Goal: Task Accomplishment & Management: Manage account settings

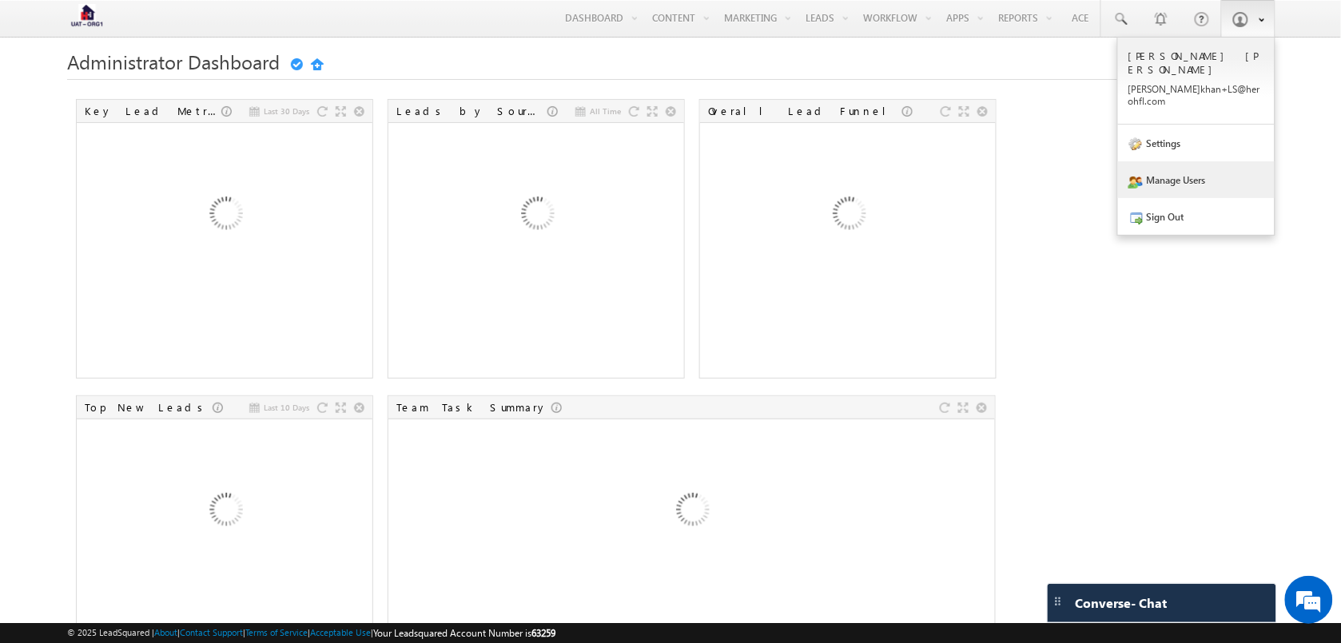
click at [1177, 161] on link "Manage Users" at bounding box center [1196, 179] width 157 height 37
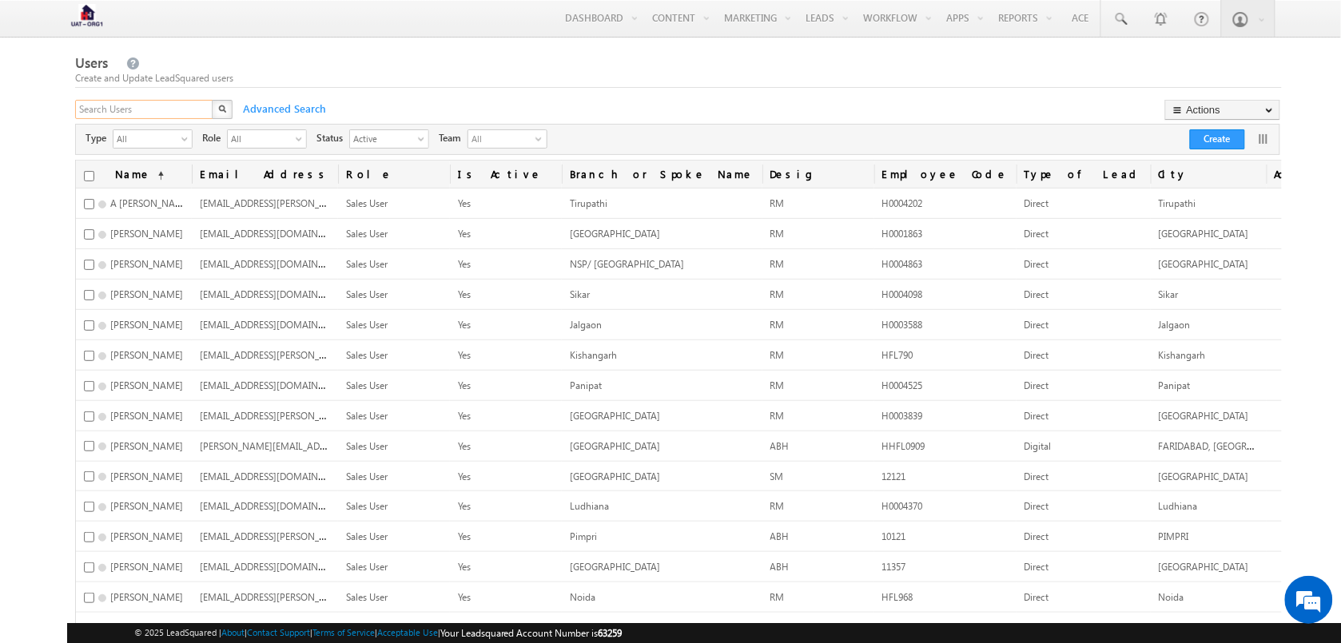
click at [182, 108] on input "text" at bounding box center [144, 109] width 139 height 19
type input "anujeet"
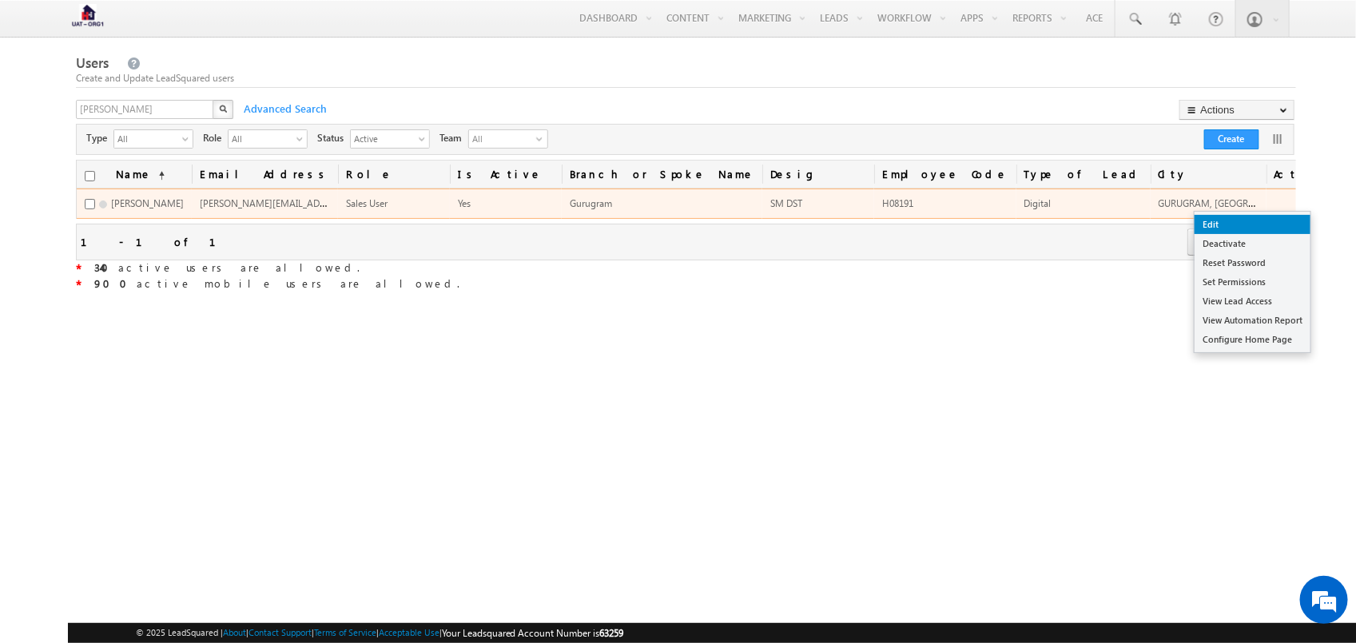
click at [1240, 233] on link "Edit" at bounding box center [1253, 224] width 116 height 19
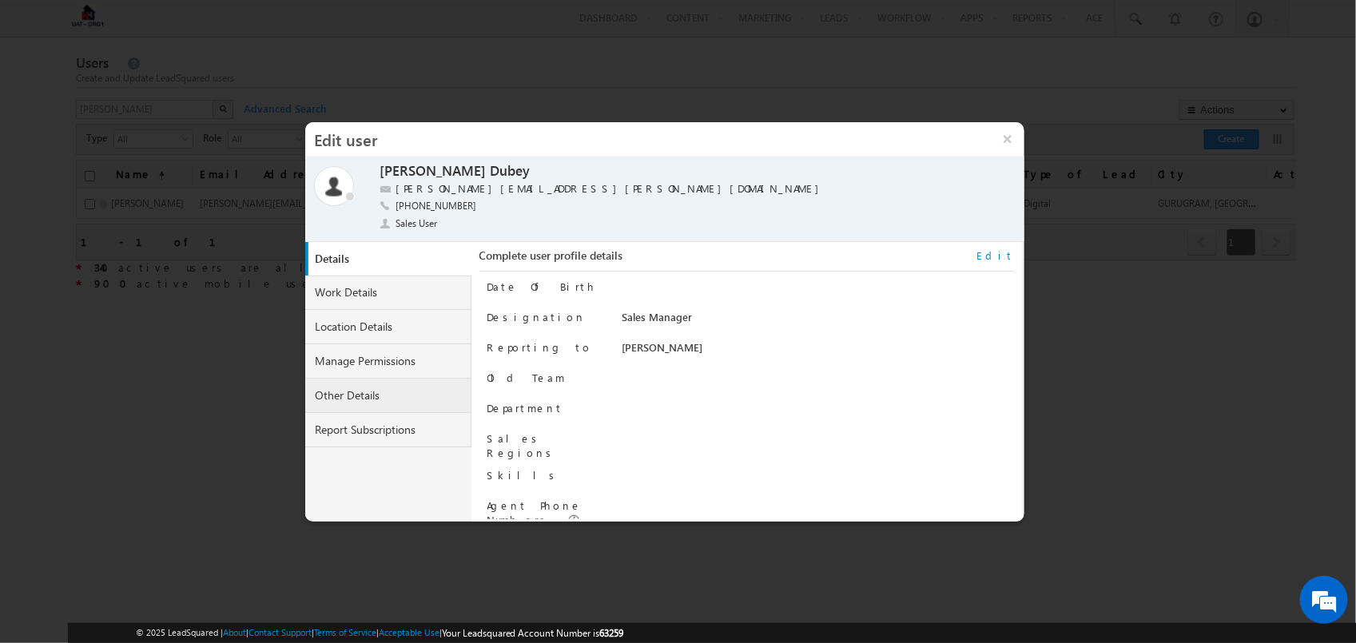
click at [361, 408] on link "Other Details" at bounding box center [388, 396] width 166 height 34
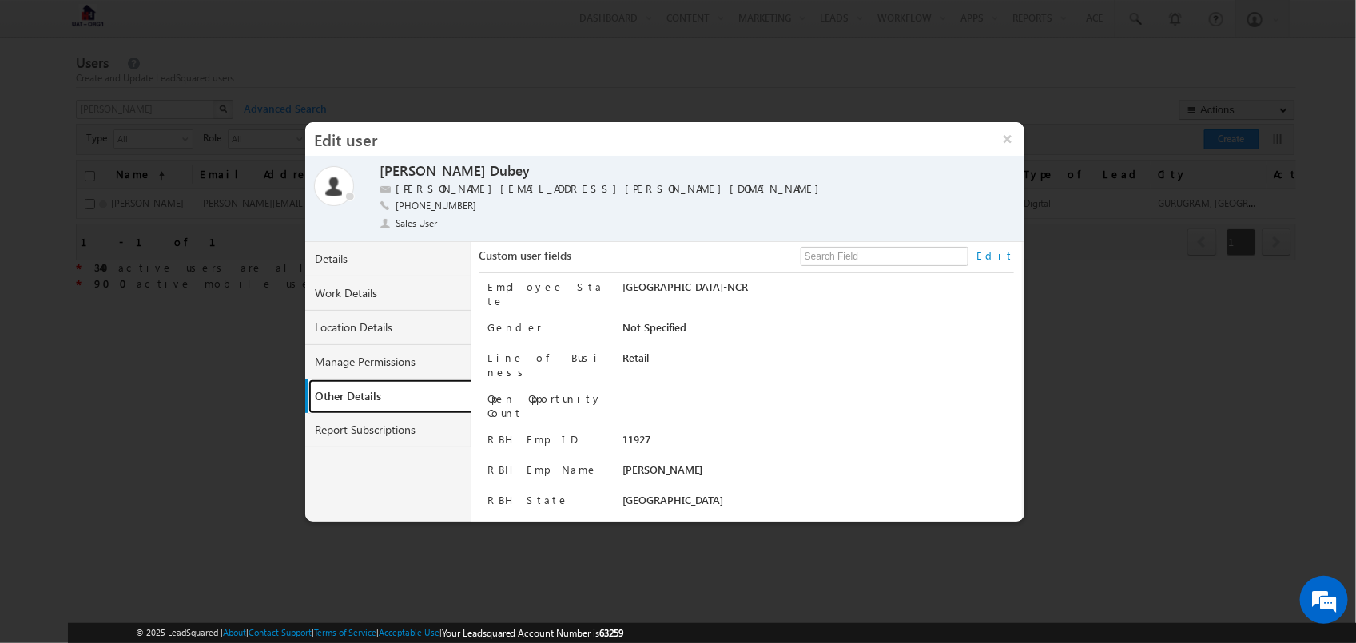
scroll to position [565, 0]
click at [855, 256] on input "text" at bounding box center [885, 256] width 168 height 19
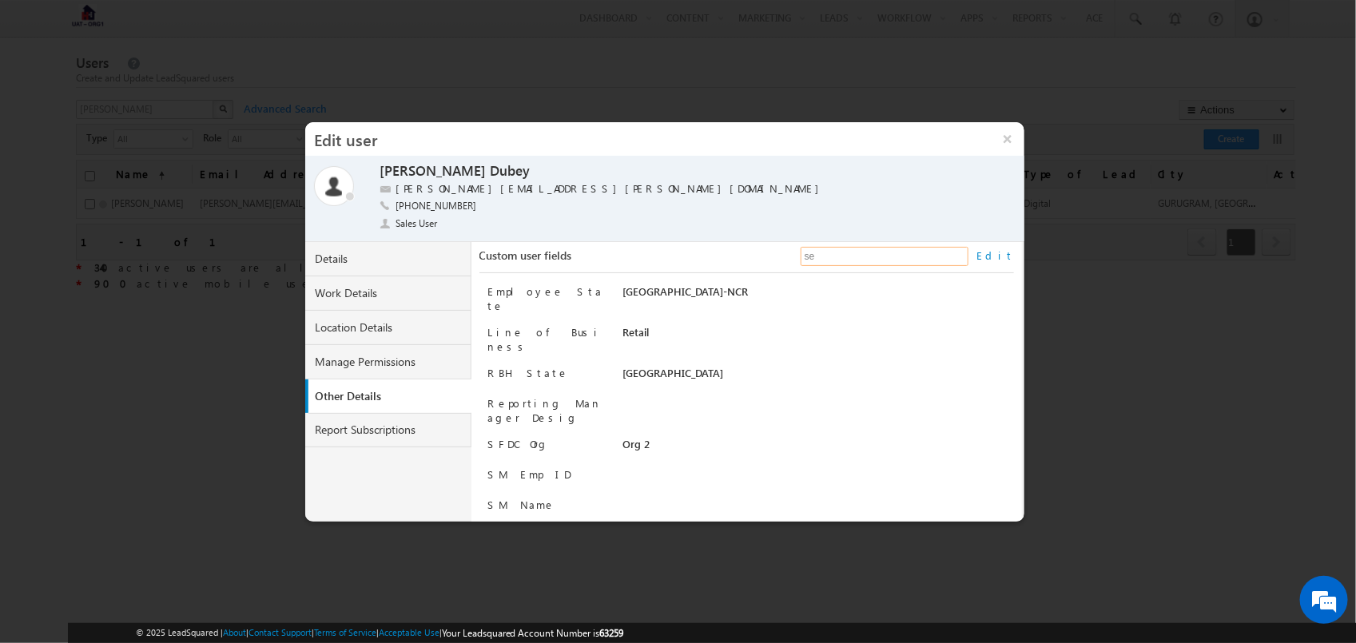
scroll to position [0, 0]
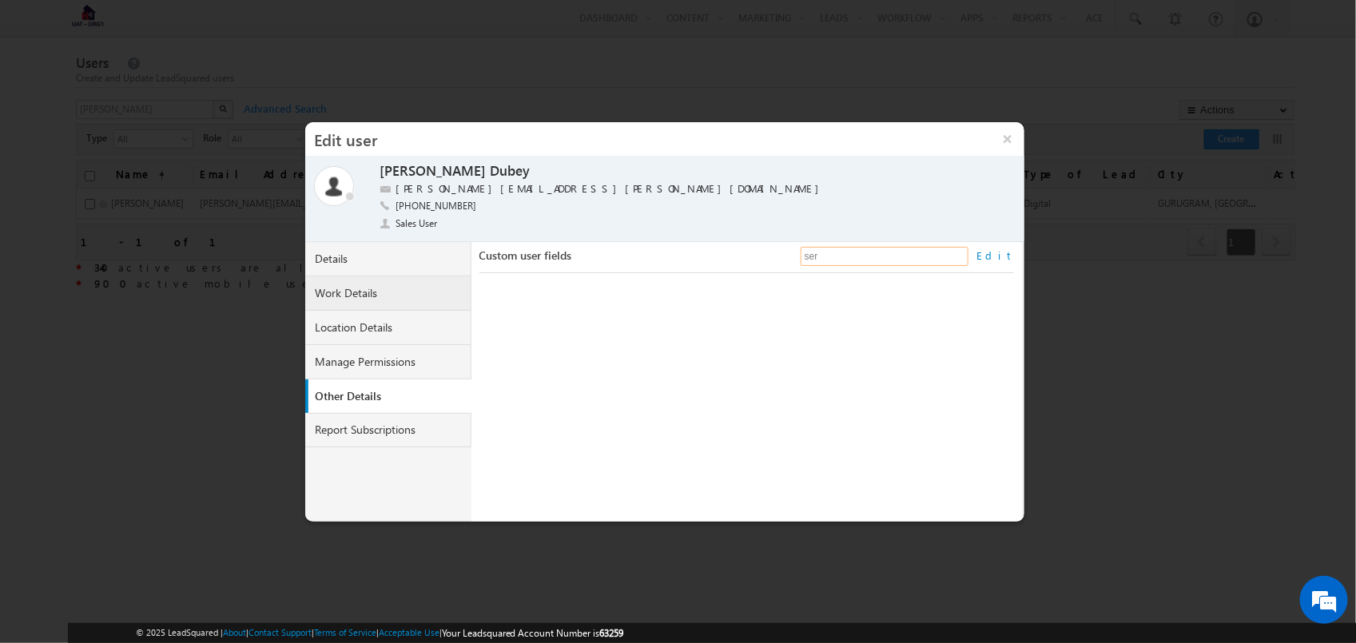
type input "ser"
click at [416, 292] on link "Work Details" at bounding box center [388, 294] width 166 height 34
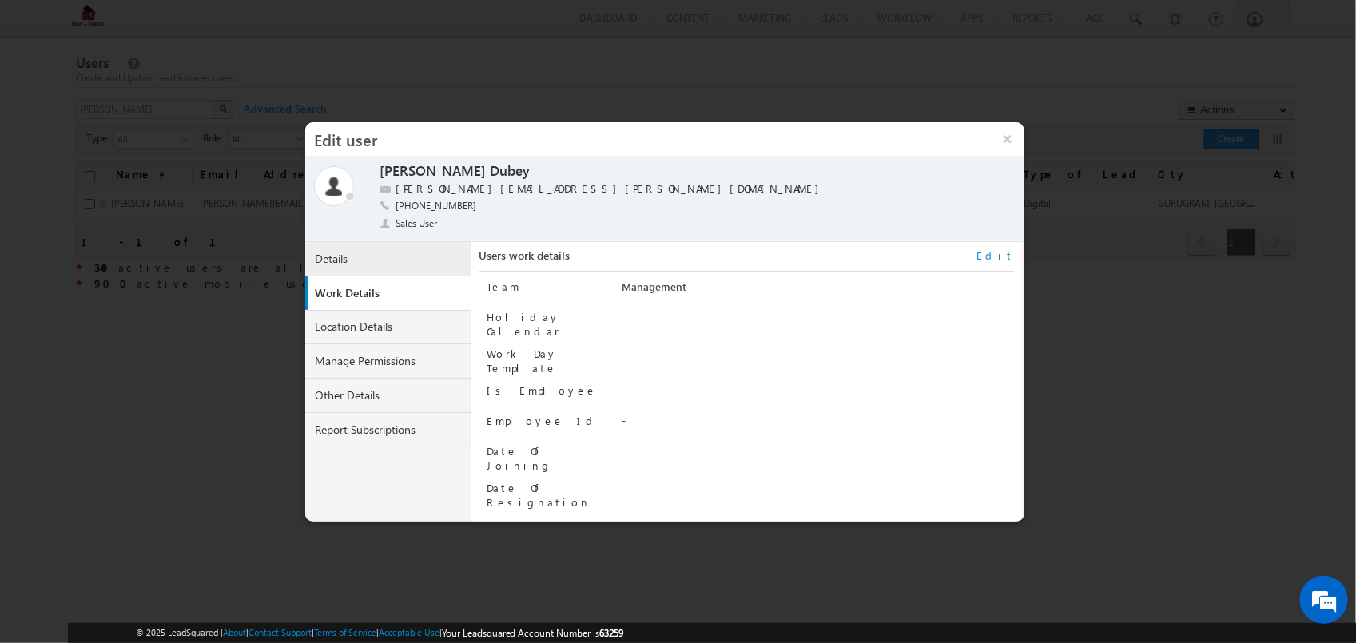
click at [380, 265] on link "Details" at bounding box center [388, 259] width 166 height 34
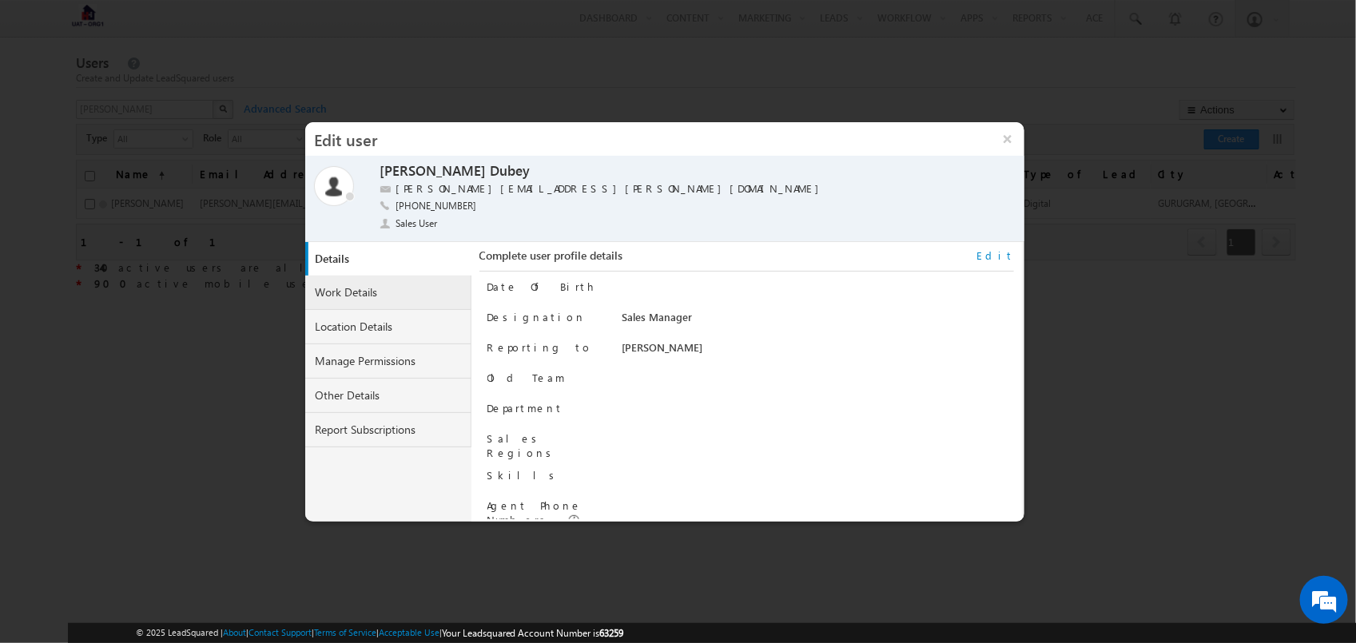
click at [442, 285] on link "Work Details" at bounding box center [388, 293] width 166 height 34
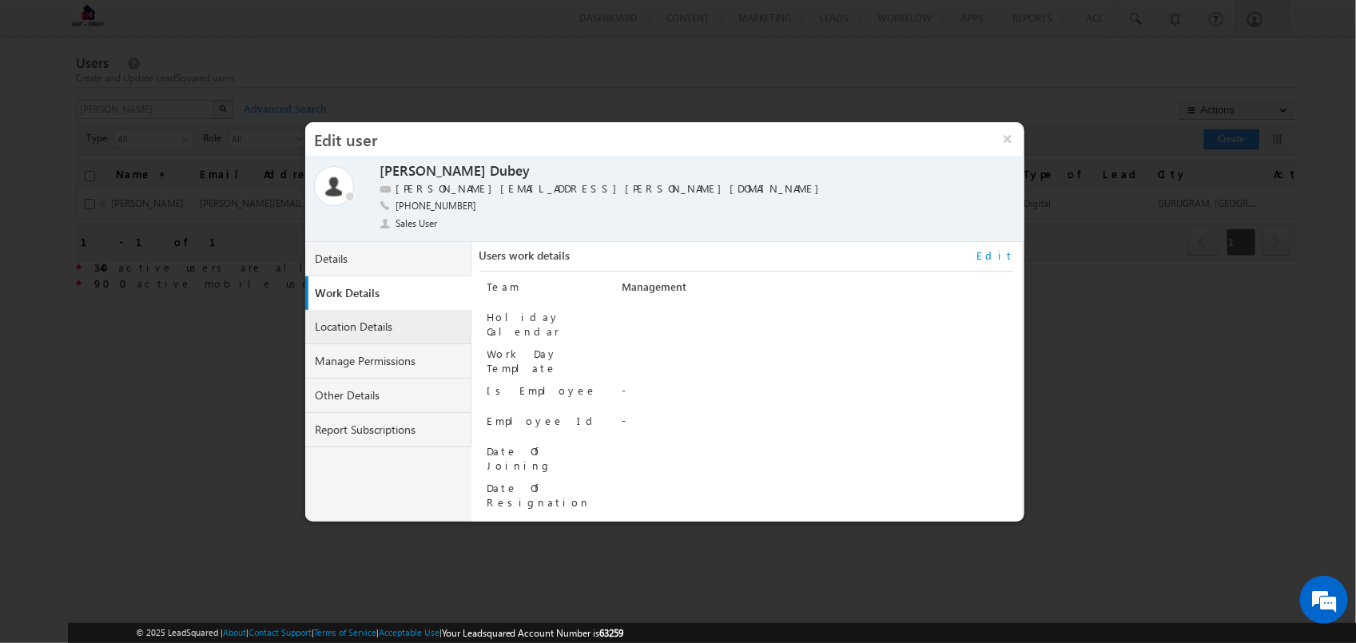
click at [406, 325] on link "Location Details" at bounding box center [388, 327] width 166 height 34
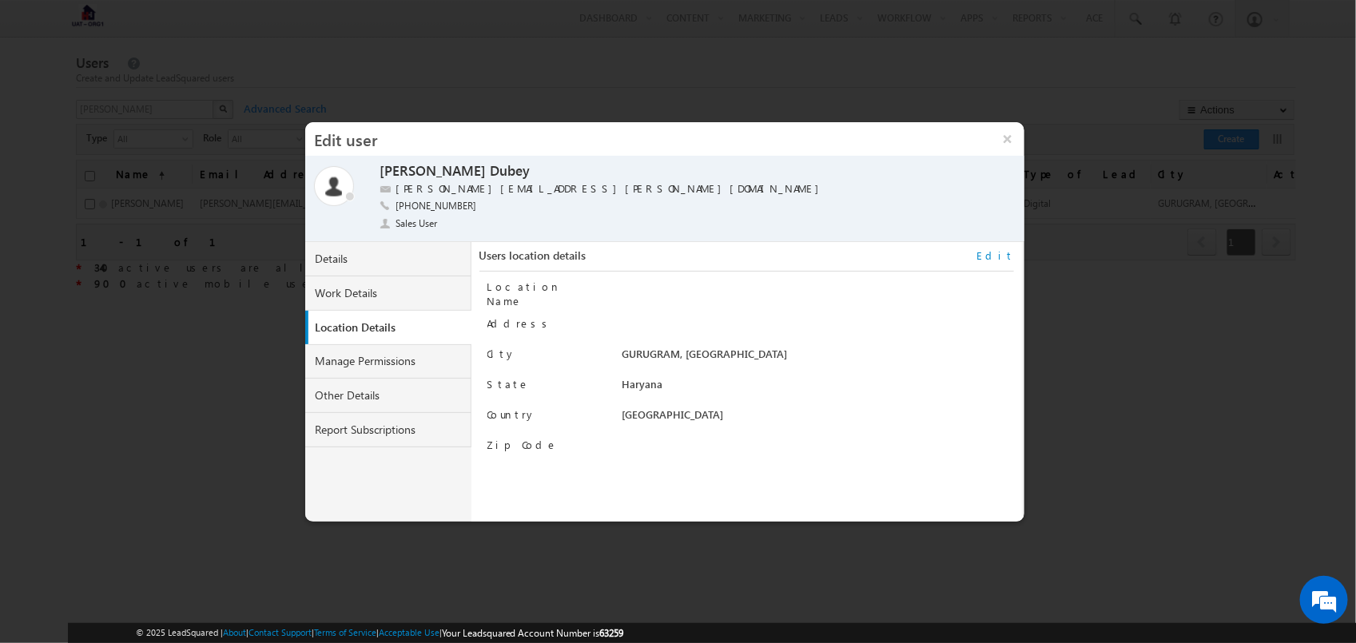
click at [309, 311] on link "Location Details" at bounding box center [392, 328] width 166 height 34
click at [404, 360] on link "Manage Permissions" at bounding box center [388, 361] width 166 height 34
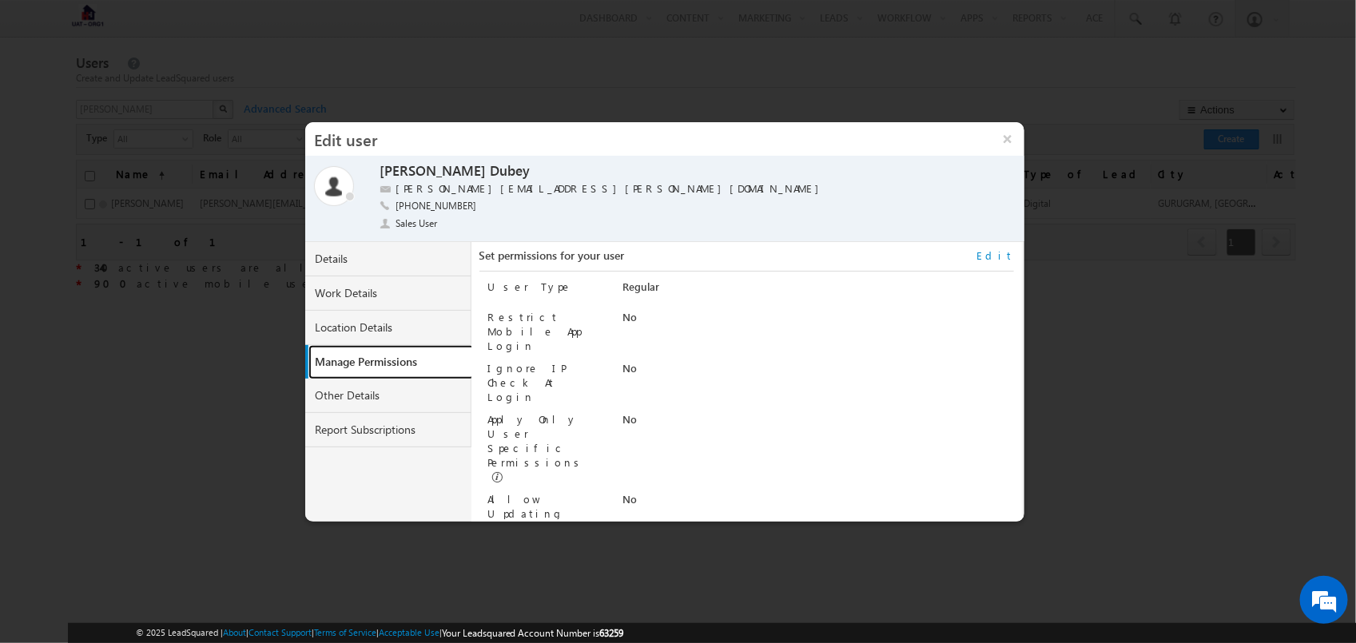
scroll to position [53, 0]
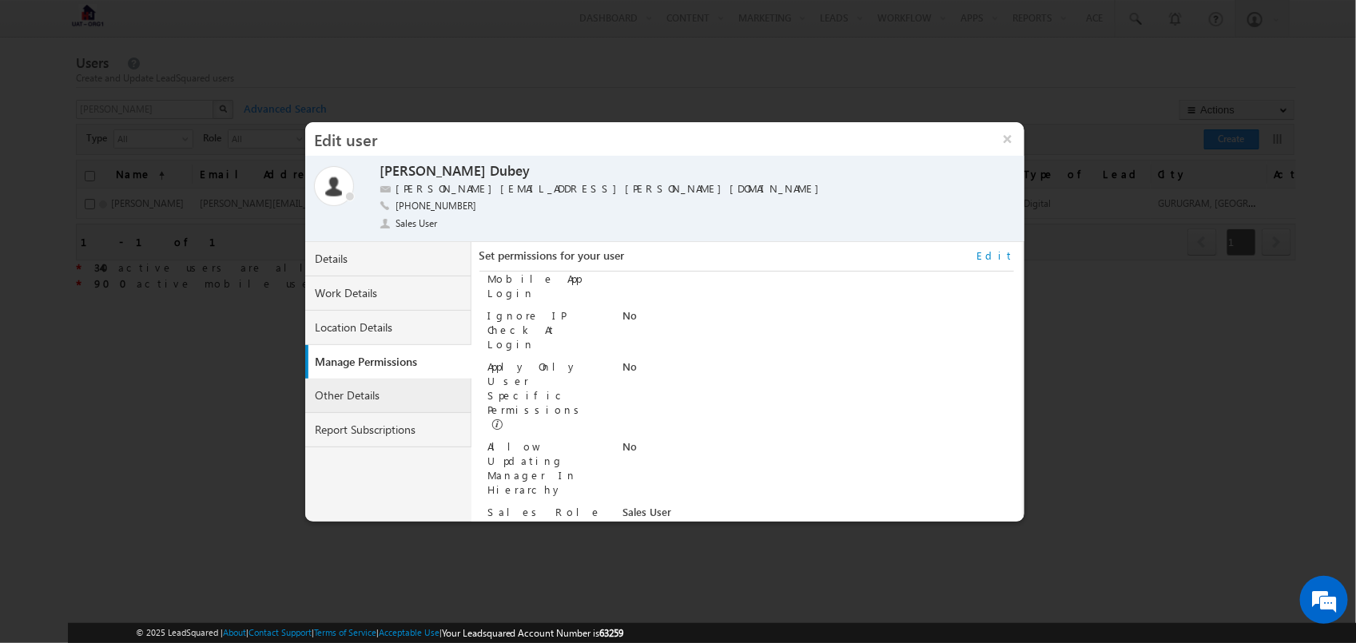
click at [374, 394] on link "Other Details" at bounding box center [388, 396] width 166 height 34
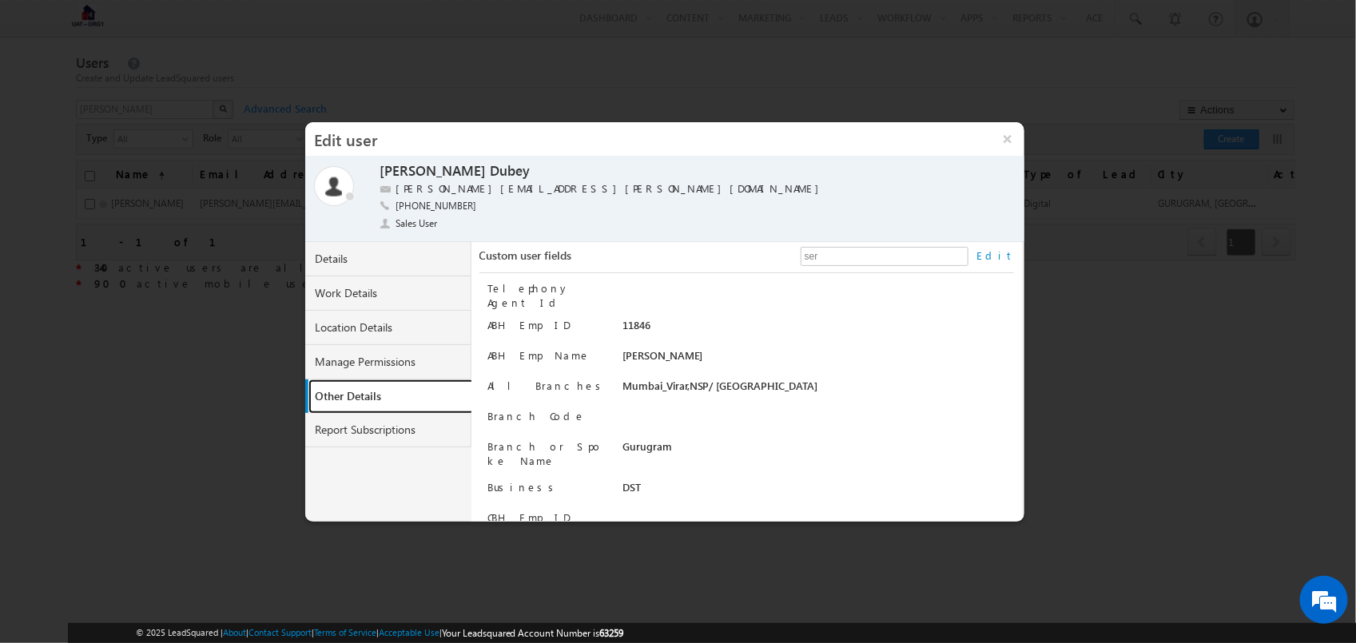
scroll to position [0, 0]
click at [1008, 136] on button "×" at bounding box center [1007, 139] width 34 height 34
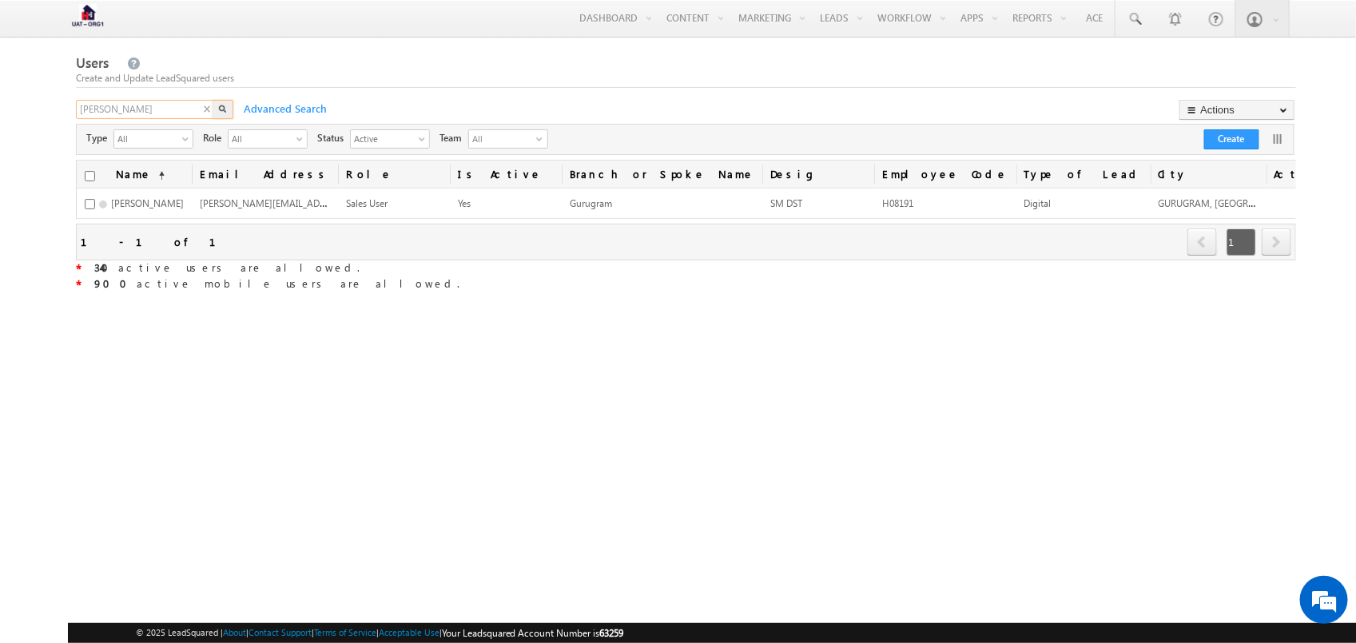
click at [177, 118] on input "anujeet" at bounding box center [145, 109] width 139 height 19
type input "swati"
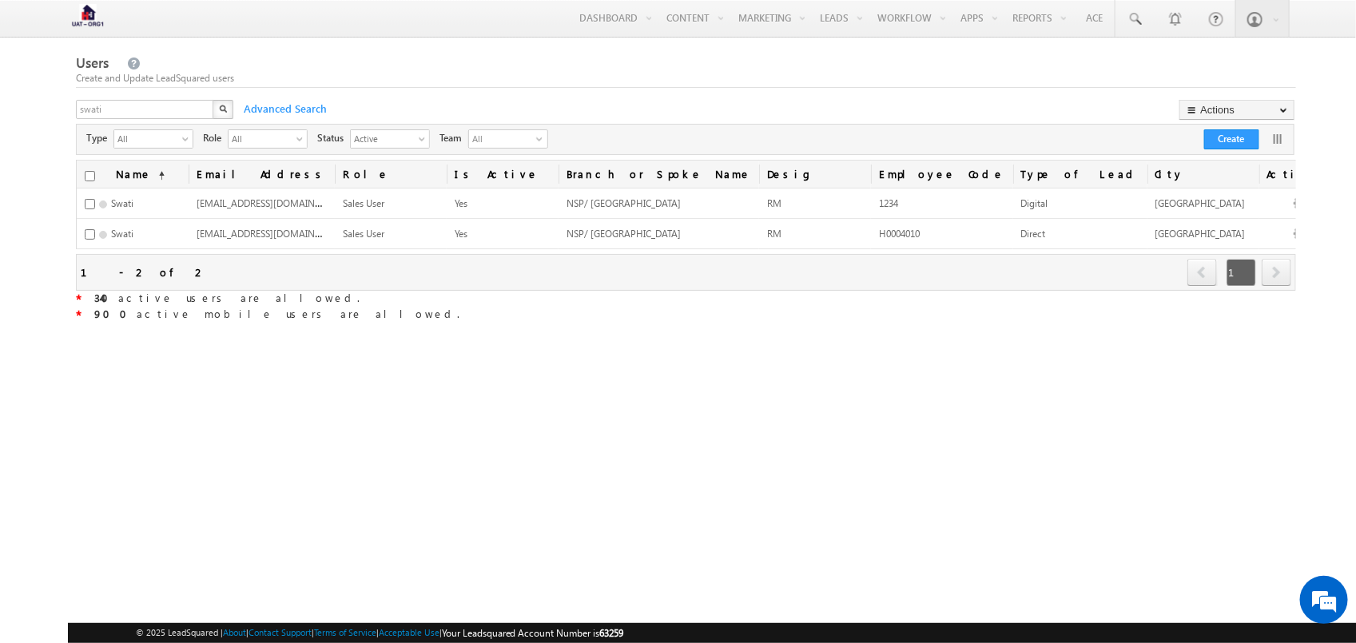
click at [1270, 137] on link at bounding box center [1278, 139] width 16 height 16
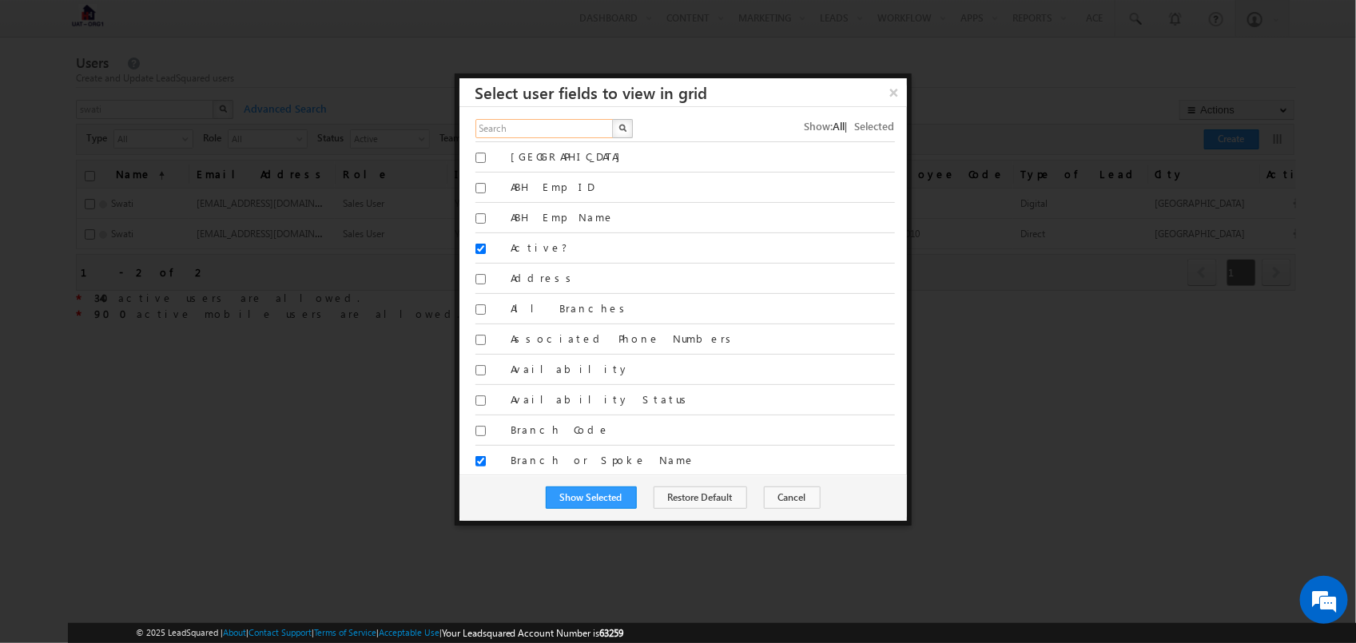
click at [578, 133] on input "text" at bounding box center [545, 128] width 139 height 19
type input "branch"
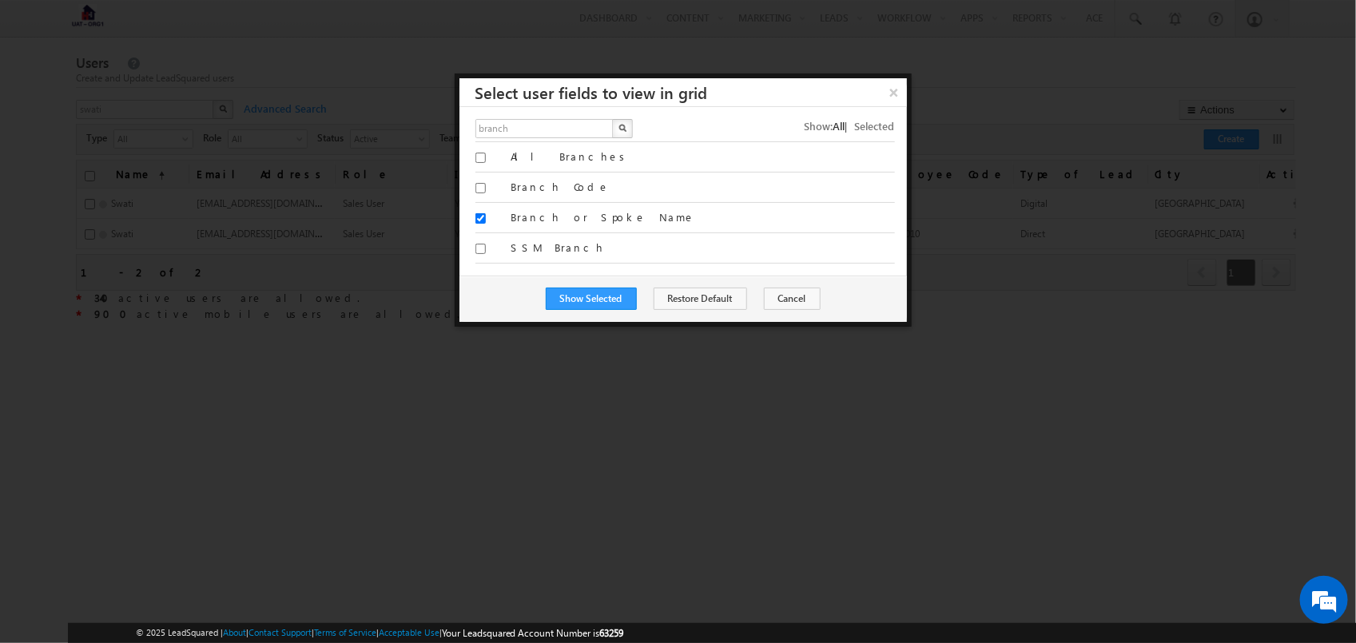
click at [556, 161] on label "All Branches" at bounding box center [703, 156] width 384 height 14
click at [486, 161] on input "All Branches" at bounding box center [481, 158] width 10 height 10
checkbox input "true"
click at [580, 302] on button "Show Selected" at bounding box center [591, 299] width 91 height 22
